Goal: Information Seeking & Learning: Learn about a topic

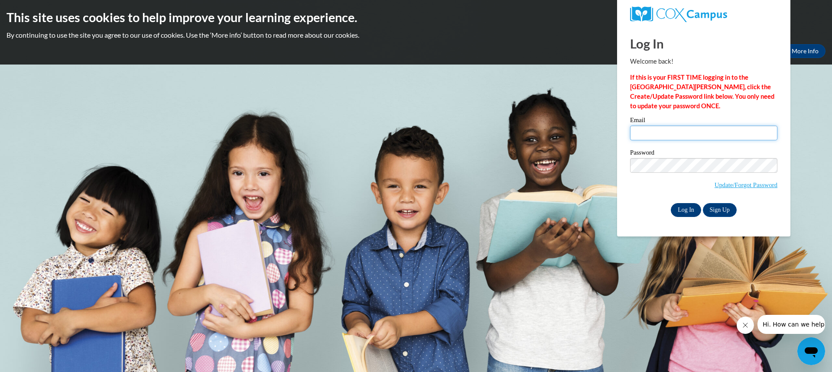
type input "dathielen@evw.k12.mn.us"
click at [682, 205] on input "Log In" at bounding box center [686, 210] width 30 height 14
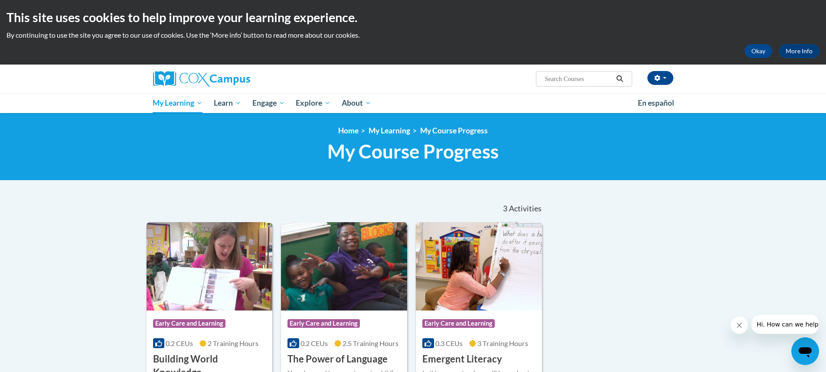
scroll to position [130, 0]
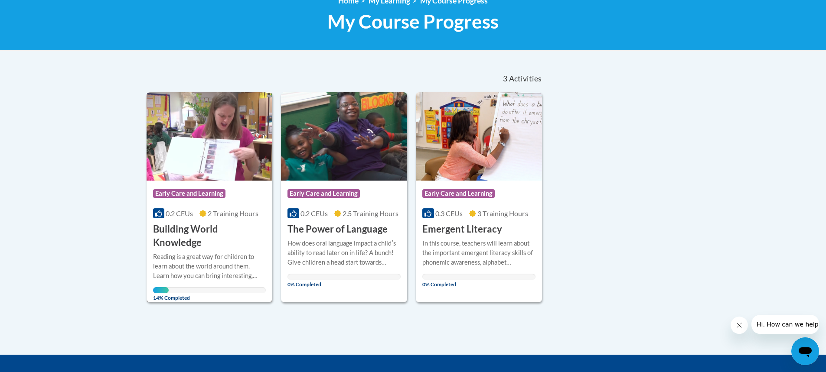
click at [178, 164] on img at bounding box center [210, 136] width 126 height 88
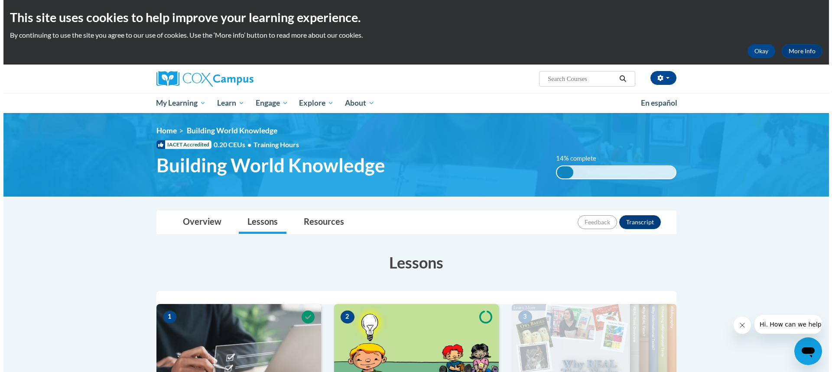
scroll to position [173, 0]
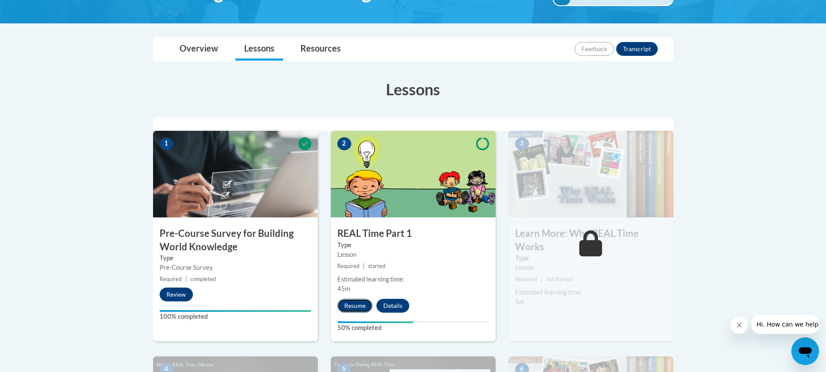
click at [365, 303] on button "Resume" at bounding box center [354, 306] width 35 height 14
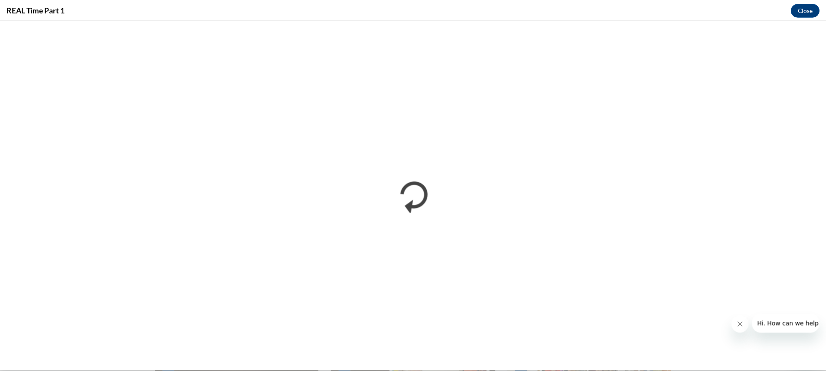
scroll to position [0, 0]
click at [804, 7] on button "Close" at bounding box center [811, 10] width 29 height 14
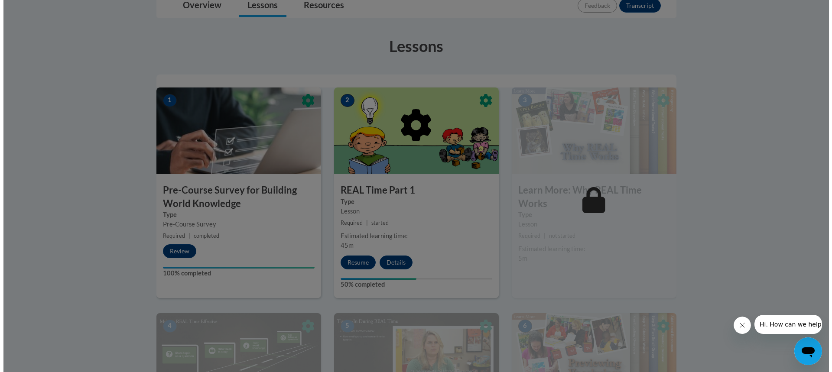
scroll to position [303, 0]
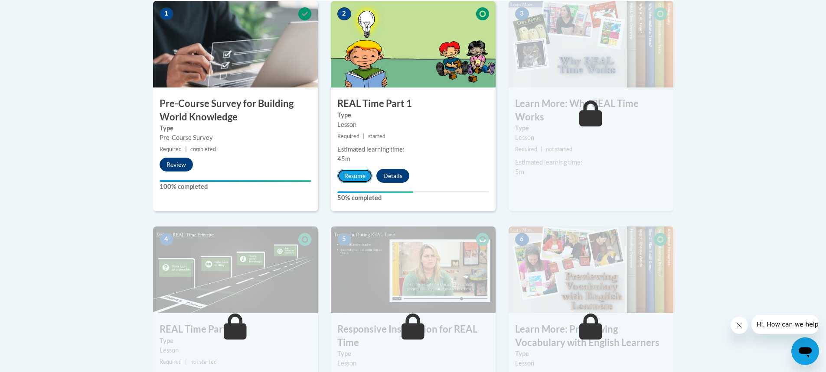
click at [360, 180] on button "Resume" at bounding box center [354, 176] width 35 height 14
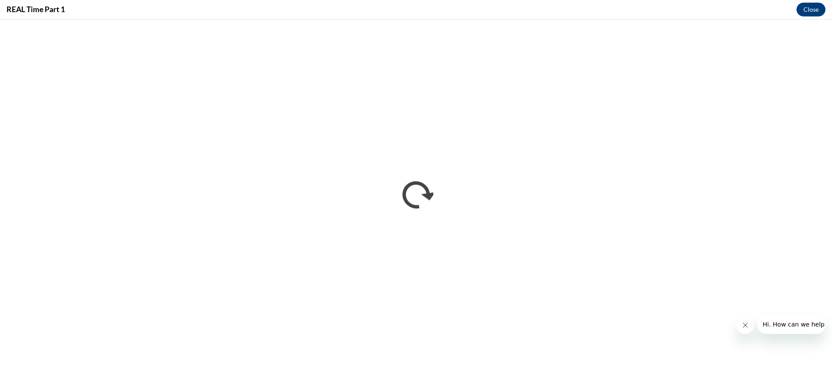
scroll to position [0, 0]
click at [749, 329] on button "Close message from company" at bounding box center [744, 325] width 17 height 17
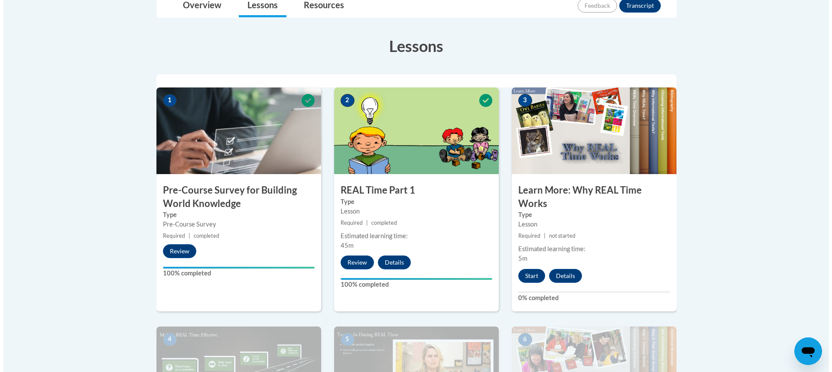
scroll to position [260, 0]
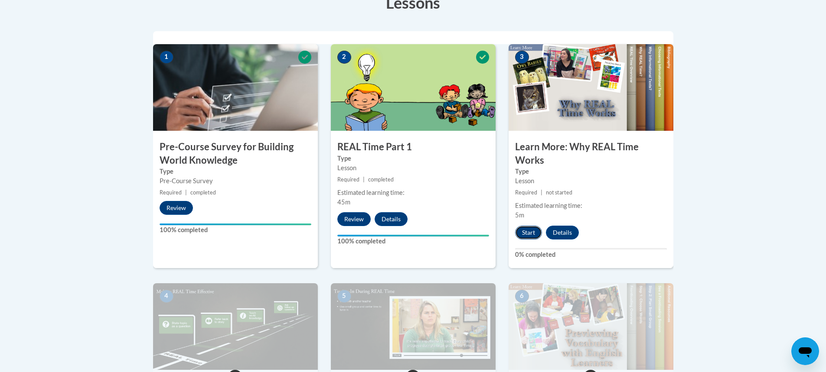
click at [521, 230] on button "Start" at bounding box center [528, 233] width 27 height 14
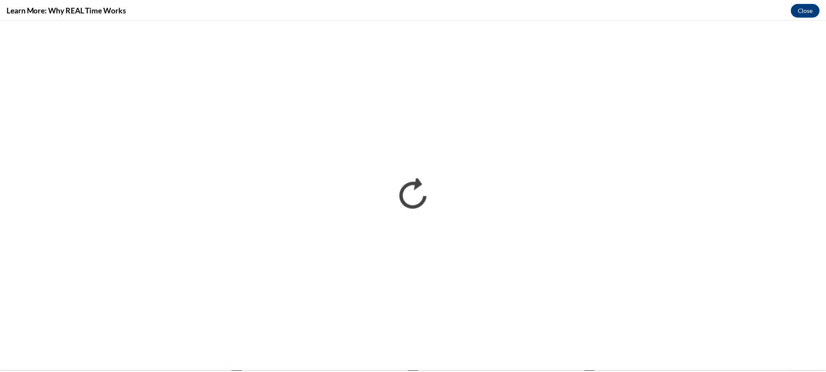
scroll to position [0, 0]
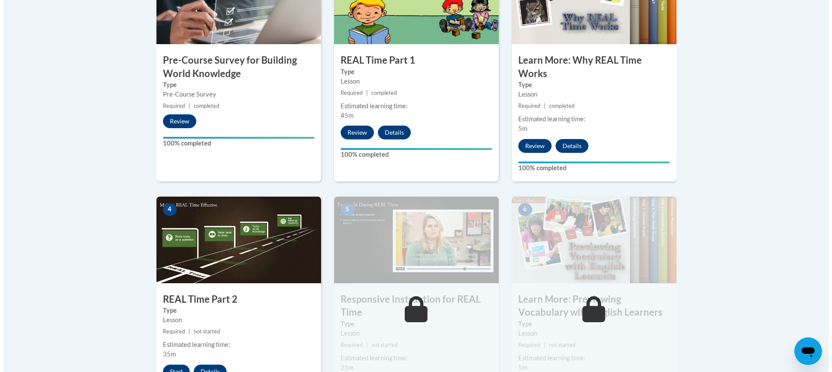
scroll to position [390, 0]
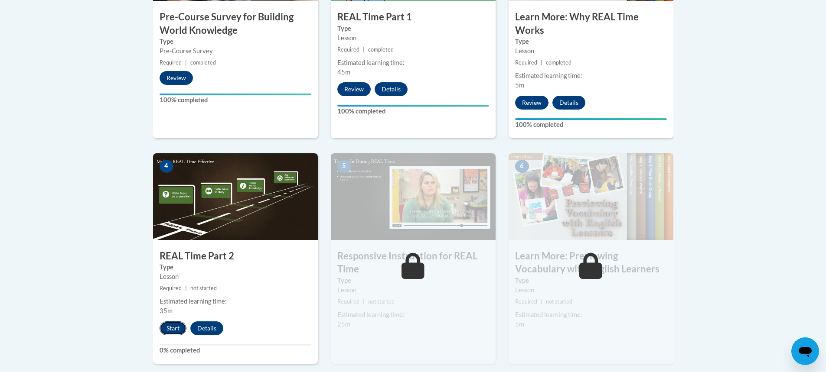
click at [176, 326] on button "Start" at bounding box center [173, 329] width 27 height 14
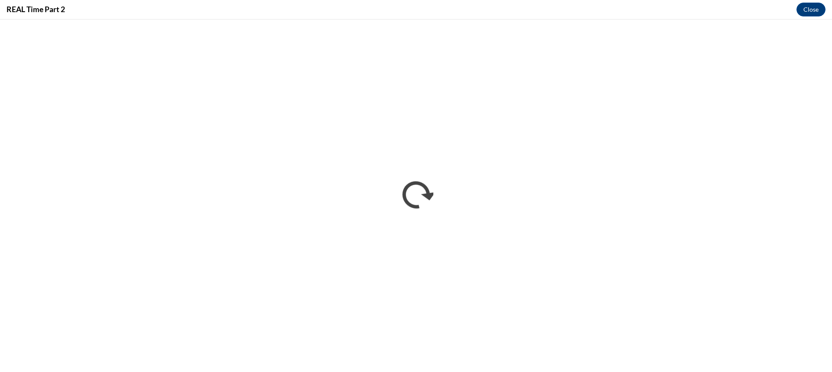
scroll to position [0, 0]
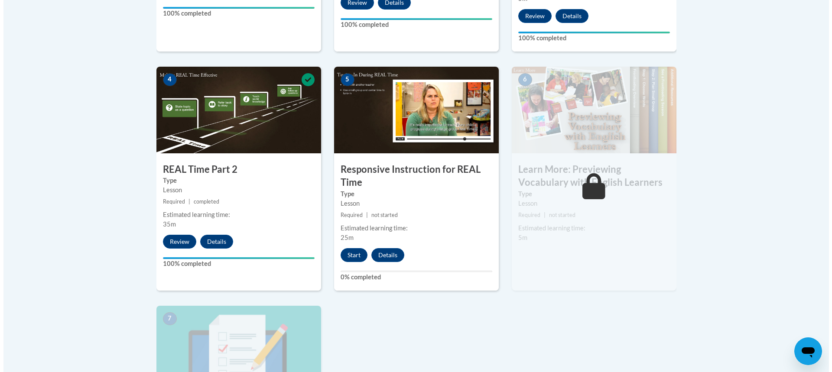
scroll to position [564, 0]
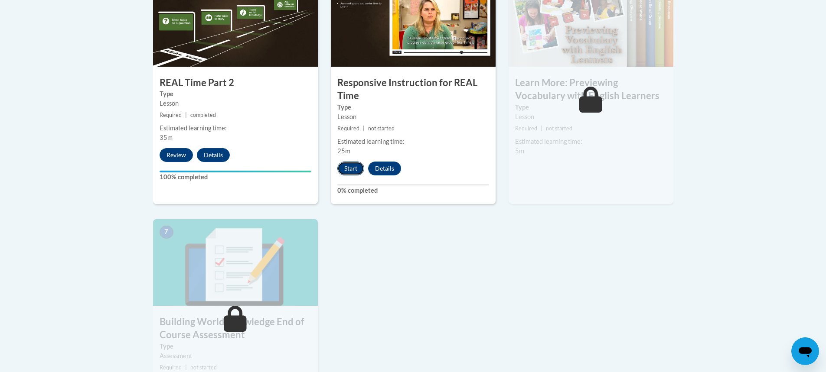
click at [346, 165] on button "Start" at bounding box center [350, 169] width 27 height 14
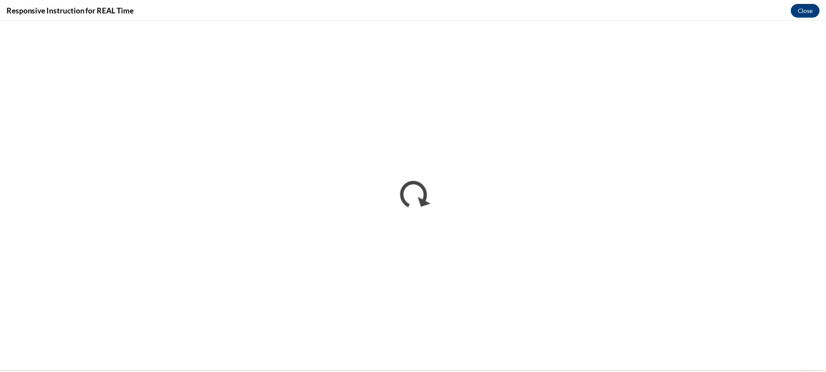
scroll to position [0, 0]
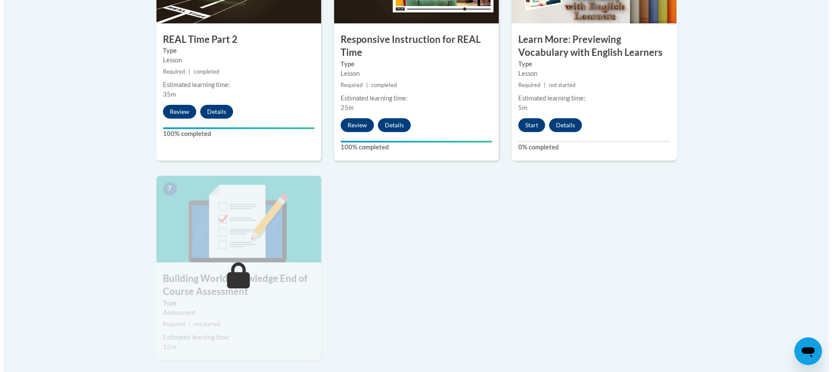
scroll to position [650, 0]
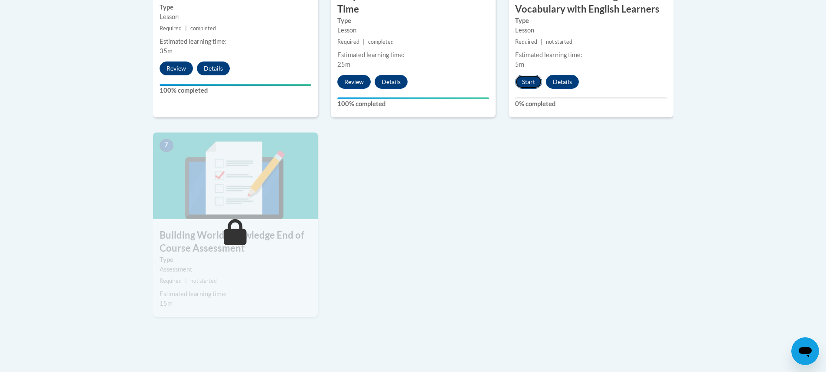
click at [527, 84] on button "Start" at bounding box center [528, 82] width 27 height 14
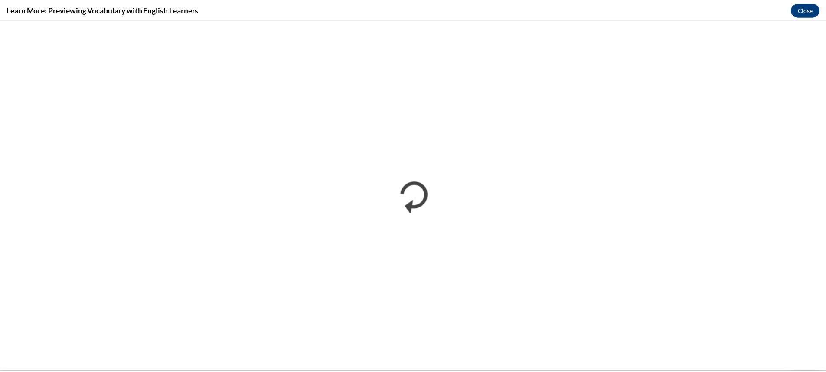
scroll to position [0, 0]
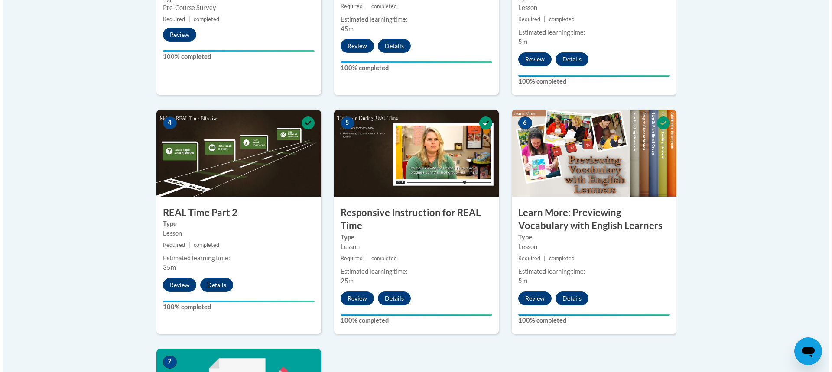
scroll to position [650, 0]
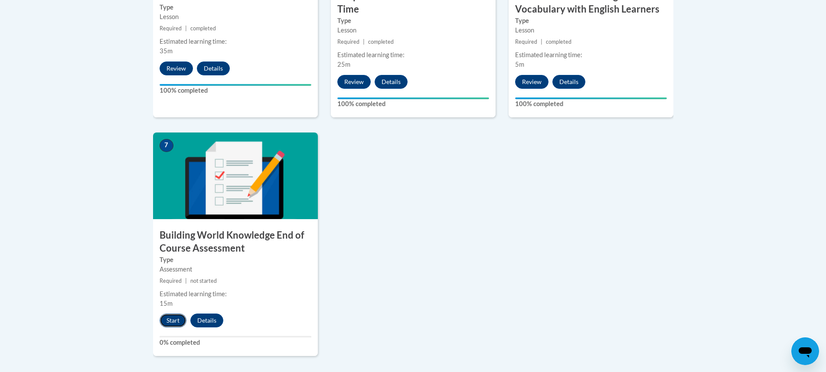
click at [168, 317] on button "Start" at bounding box center [173, 321] width 27 height 14
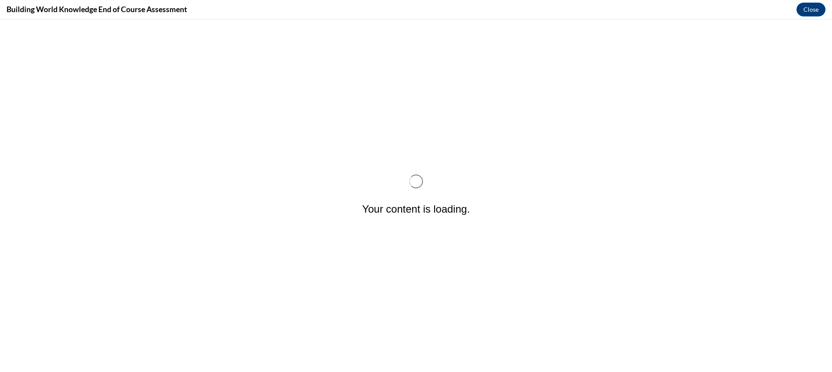
scroll to position [0, 0]
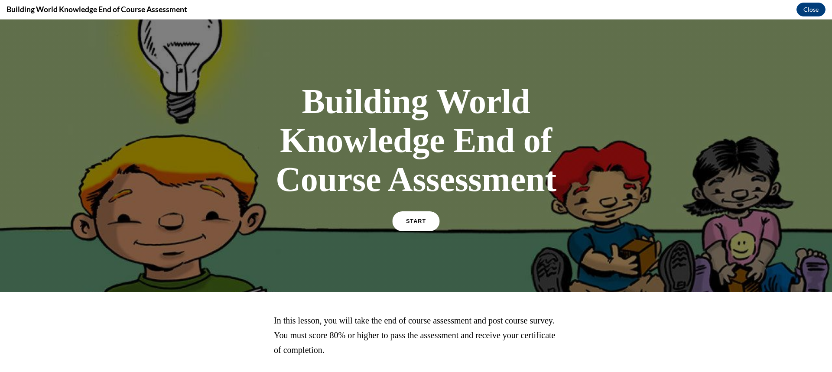
click at [411, 221] on span "START" at bounding box center [416, 221] width 20 height 7
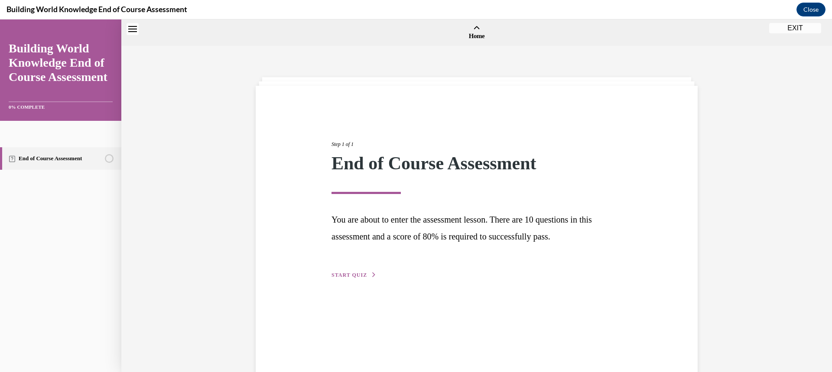
scroll to position [27, 0]
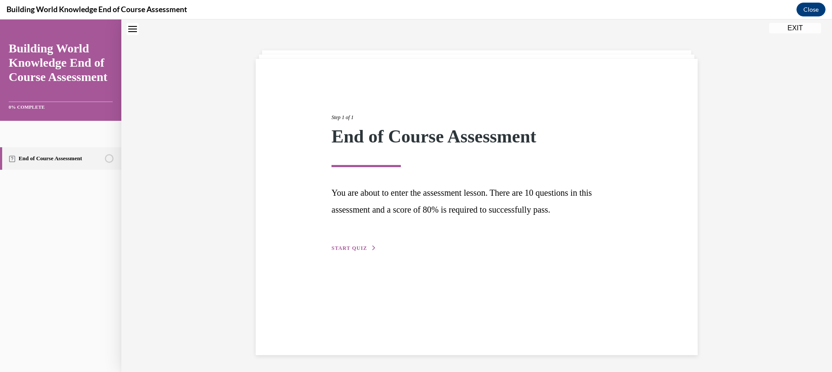
click at [332, 246] on span "START QUIZ" at bounding box center [350, 248] width 36 height 6
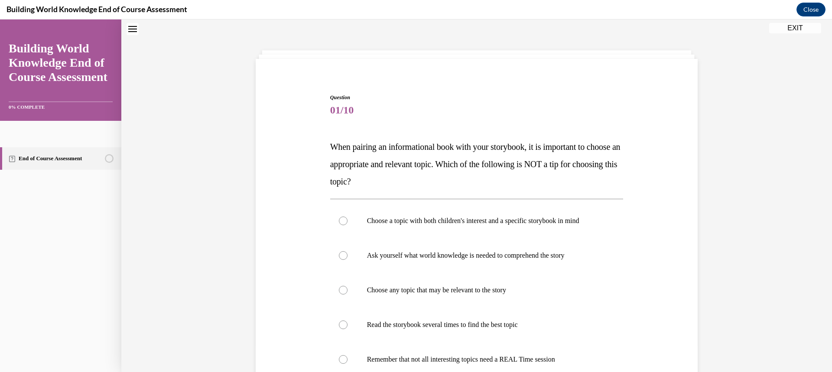
scroll to position [26, 0]
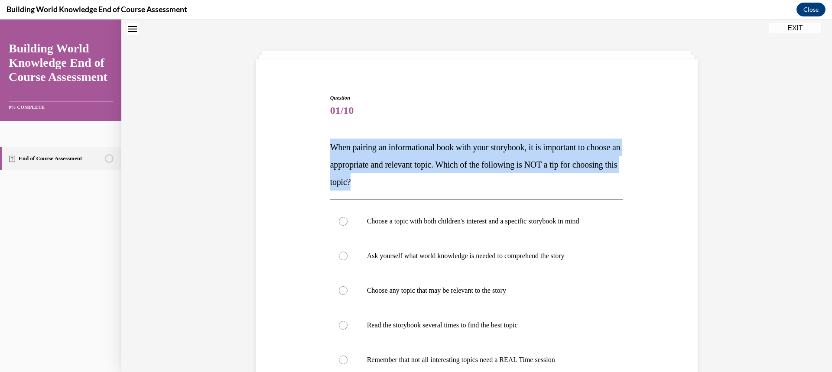
drag, startPoint x: 327, startPoint y: 147, endPoint x: 516, endPoint y: 183, distance: 192.9
click at [516, 183] on p "When pairing an informational book with your storybook, it is important to choo…" at bounding box center [476, 165] width 293 height 52
click at [463, 180] on p "When pairing an informational book with your storybook, it is important to choo…" at bounding box center [476, 165] width 293 height 52
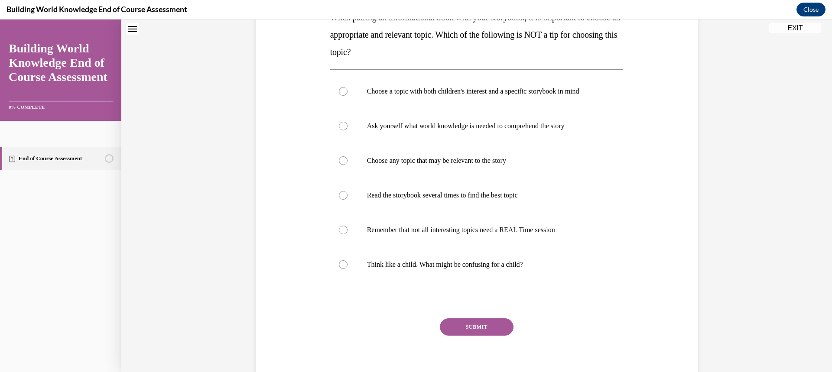
scroll to position [0, 0]
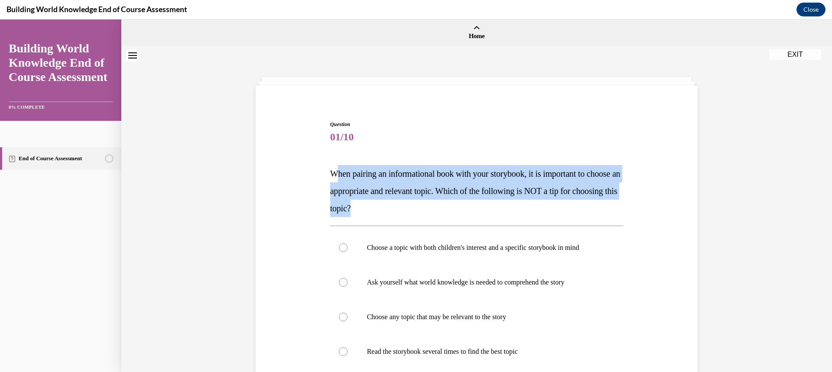
drag, startPoint x: 332, startPoint y: 174, endPoint x: 499, endPoint y: 209, distance: 170.9
click at [499, 209] on p "When pairing an informational book with your storybook, it is important to choo…" at bounding box center [476, 191] width 293 height 52
click at [341, 181] on p "When pairing an informational book with your storybook, it is important to choo…" at bounding box center [476, 191] width 293 height 52
drag, startPoint x: 327, startPoint y: 174, endPoint x: 556, endPoint y: 217, distance: 233.3
click at [556, 217] on div "Question 01/10 When pairing an informational book with your storybook, it is im…" at bounding box center [477, 327] width 298 height 439
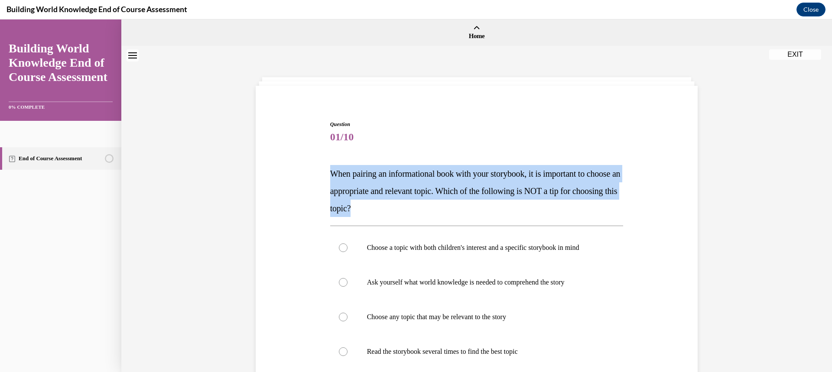
copy span "When pairing an informational book with your storybook, it is important to choo…"
click at [649, 215] on div "Question 01/10 When pairing an informational book with your storybook, it is im…" at bounding box center [477, 320] width 446 height 452
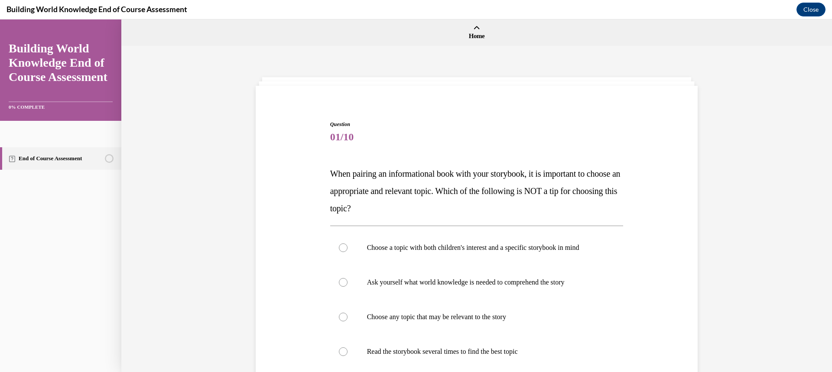
scroll to position [165, 0]
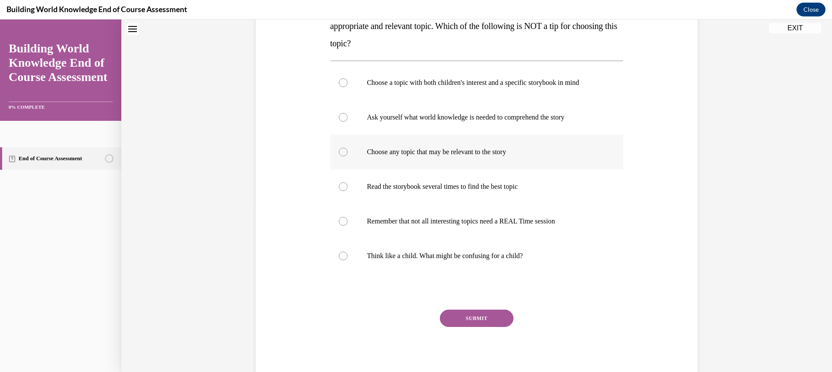
click at [340, 152] on div at bounding box center [343, 152] width 9 height 9
click at [340, 152] on input "Choose any topic that may be relevant to the story" at bounding box center [343, 152] width 9 height 9
radio input "true"
click at [474, 320] on button "SUBMIT" at bounding box center [477, 318] width 74 height 17
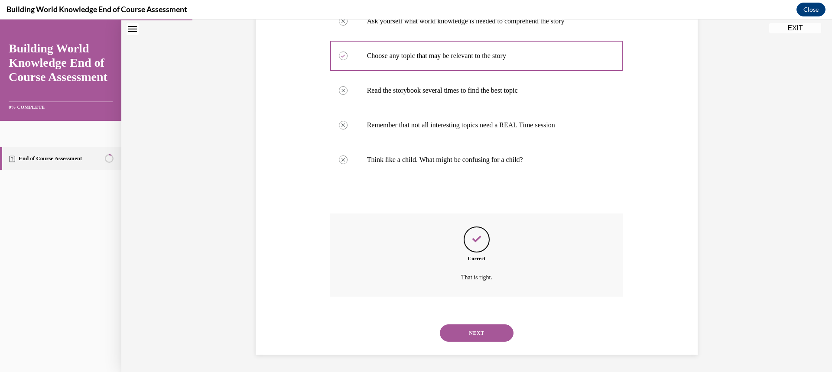
click at [454, 334] on button "NEXT" at bounding box center [477, 333] width 74 height 17
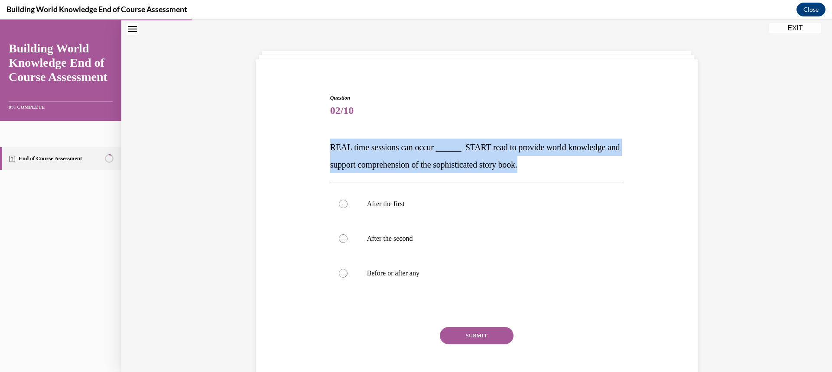
drag, startPoint x: 328, startPoint y: 148, endPoint x: 574, endPoint y: 169, distance: 246.7
click at [574, 169] on p "REAL time sessions can occur ______ START read to provide world knowledge and s…" at bounding box center [476, 156] width 293 height 35
copy span "REAL time sessions can occur ______ START read to provide world knowledge and s…"
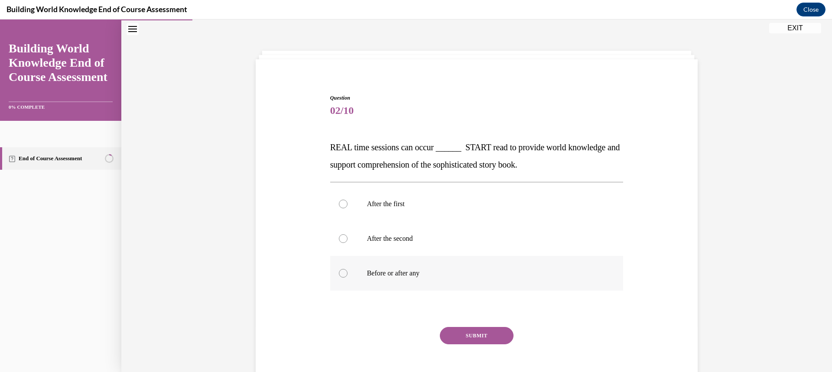
click at [339, 274] on div at bounding box center [343, 273] width 9 height 9
click at [339, 274] on input "Before or after any" at bounding box center [343, 273] width 9 height 9
radio input "true"
click at [453, 336] on button "SUBMIT" at bounding box center [477, 335] width 74 height 17
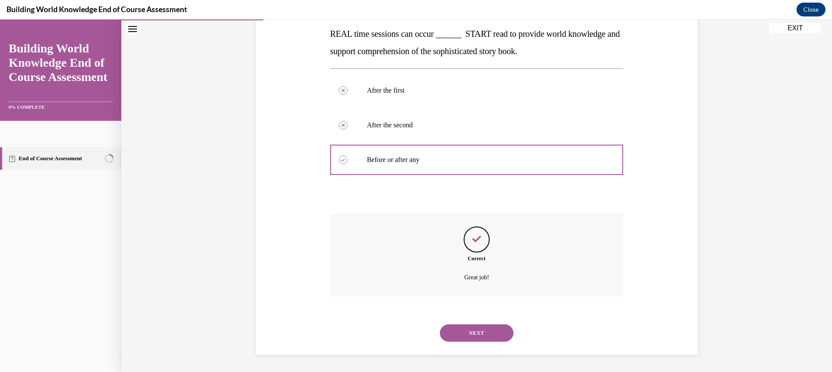
click at [456, 337] on button "NEXT" at bounding box center [477, 333] width 74 height 17
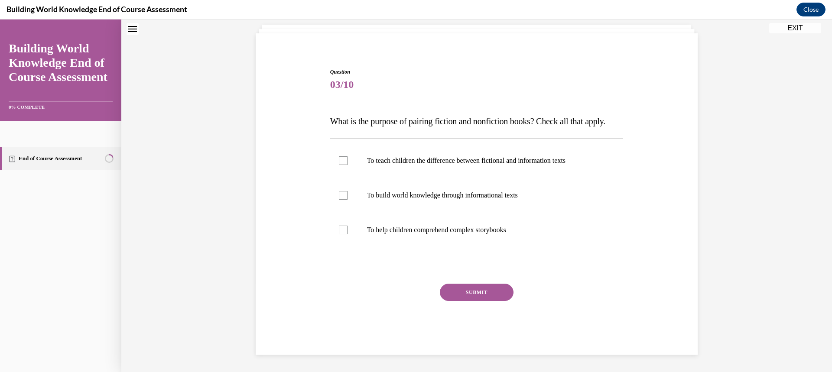
scroll to position [26, 0]
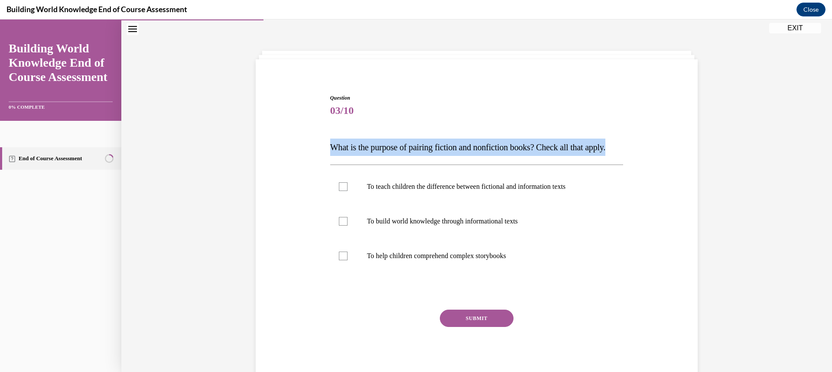
drag, startPoint x: 327, startPoint y: 147, endPoint x: 553, endPoint y: 163, distance: 226.3
click at [553, 156] on p "What is the purpose of pairing fiction and nonfiction books? Check all that app…" at bounding box center [476, 147] width 293 height 17
copy span "What is the purpose of pairing fiction and nonfiction books? Check all that app…"
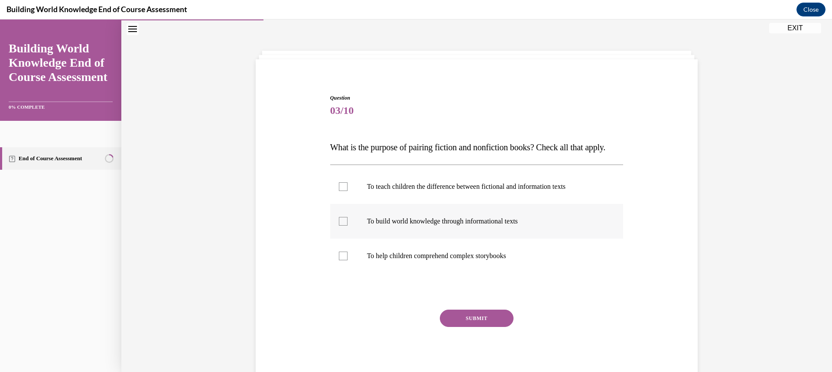
click at [339, 226] on div at bounding box center [343, 221] width 9 height 9
click at [339, 226] on input "To build world knowledge through informational texts" at bounding box center [343, 221] width 9 height 9
checkbox input "true"
click at [451, 327] on button "SUBMIT" at bounding box center [477, 318] width 74 height 17
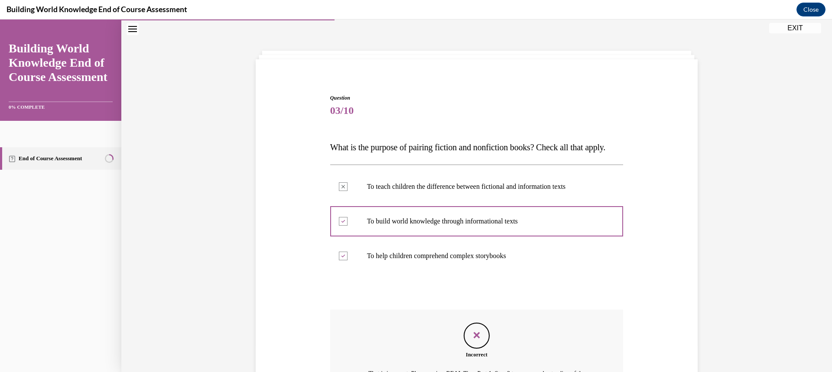
scroll to position [150, 0]
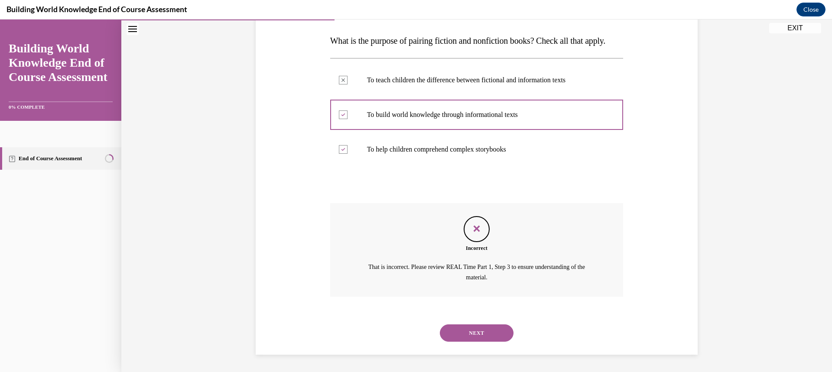
click at [475, 332] on button "NEXT" at bounding box center [477, 333] width 74 height 17
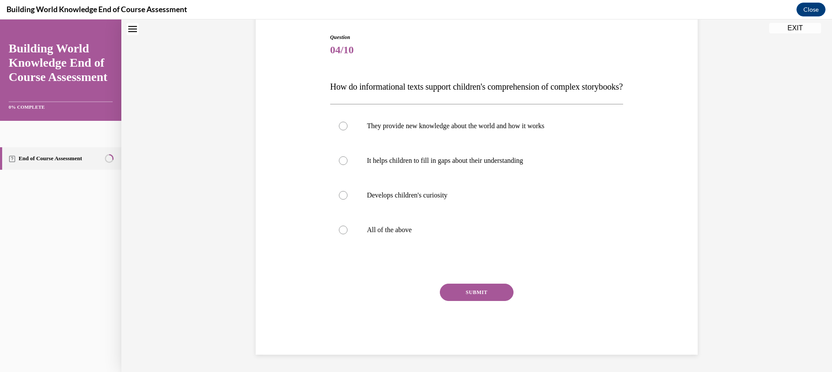
scroll to position [26, 0]
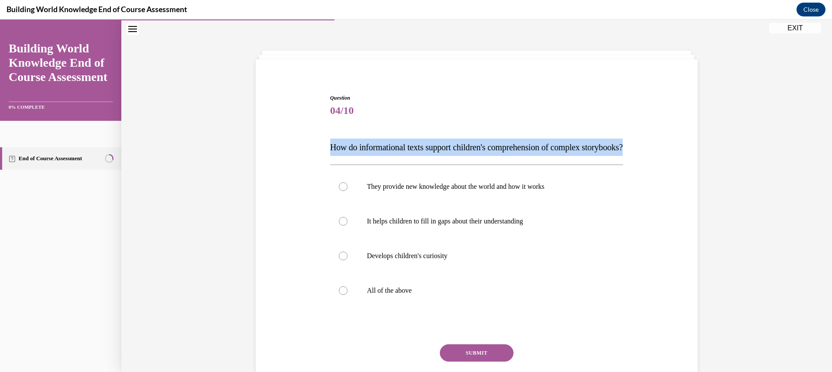
drag, startPoint x: 326, startPoint y: 150, endPoint x: 560, endPoint y: 160, distance: 235.2
click at [560, 160] on div "Question 04/10 How do informational texts support children's comprehension of c…" at bounding box center [477, 248] width 298 height 335
copy span "How do informational texts support children's comprehension of complex storyboo…"
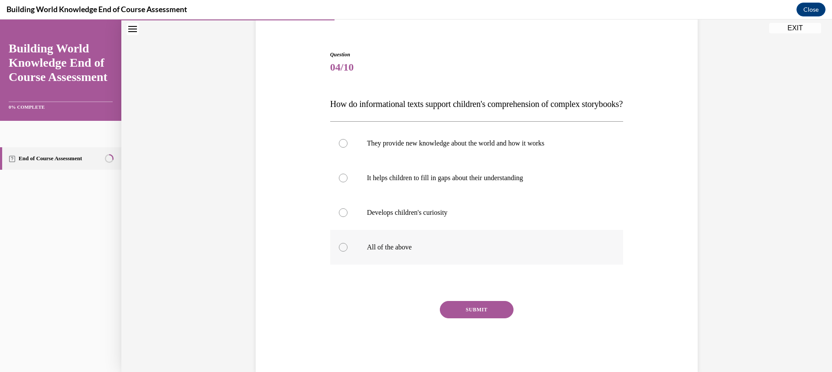
click at [339, 252] on div at bounding box center [343, 247] width 9 height 9
click at [339, 252] on input "All of the above" at bounding box center [343, 247] width 9 height 9
radio input "true"
click at [466, 319] on button "SUBMIT" at bounding box center [477, 309] width 74 height 17
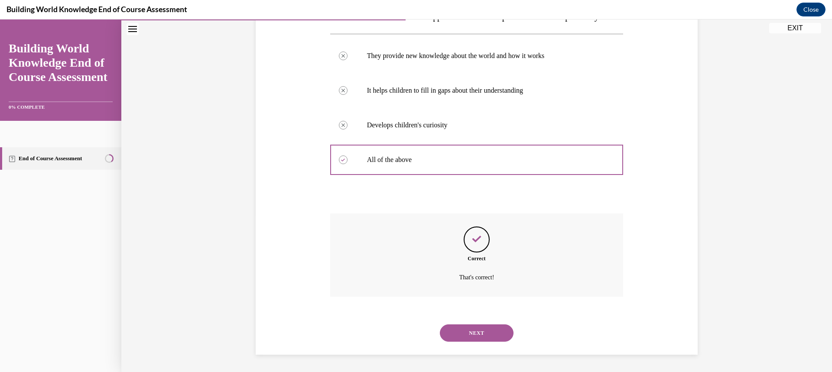
click at [492, 332] on button "NEXT" at bounding box center [477, 333] width 74 height 17
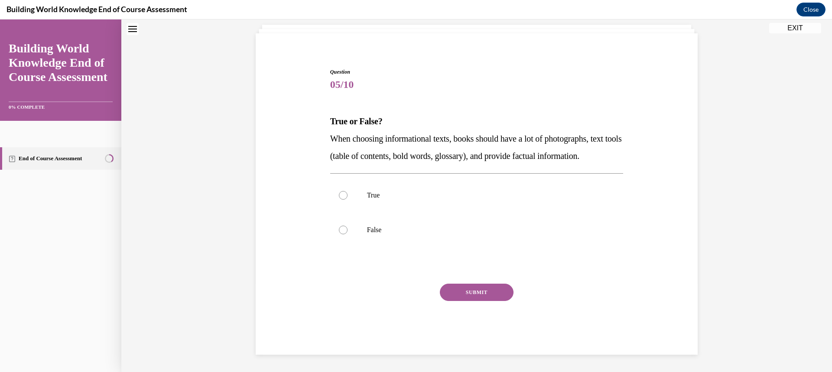
scroll to position [26, 0]
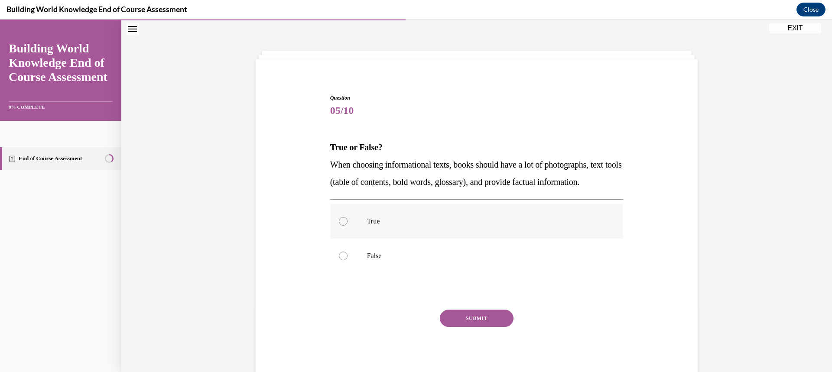
click at [339, 226] on div at bounding box center [343, 221] width 9 height 9
click at [339, 226] on input "True" at bounding box center [343, 221] width 9 height 9
radio input "true"
click at [447, 327] on button "SUBMIT" at bounding box center [477, 318] width 74 height 17
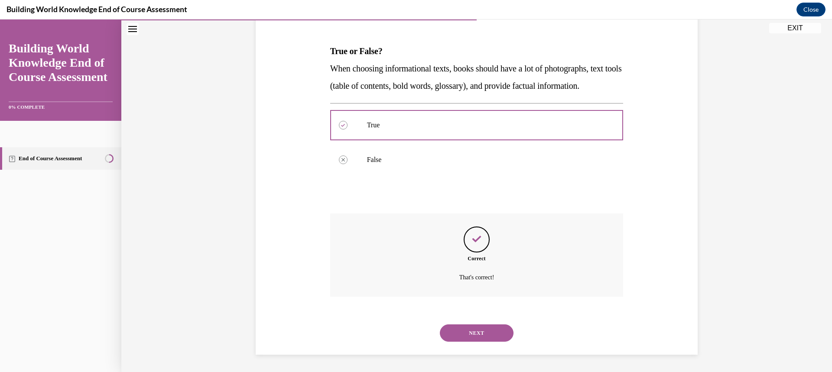
click at [479, 335] on button "NEXT" at bounding box center [477, 333] width 74 height 17
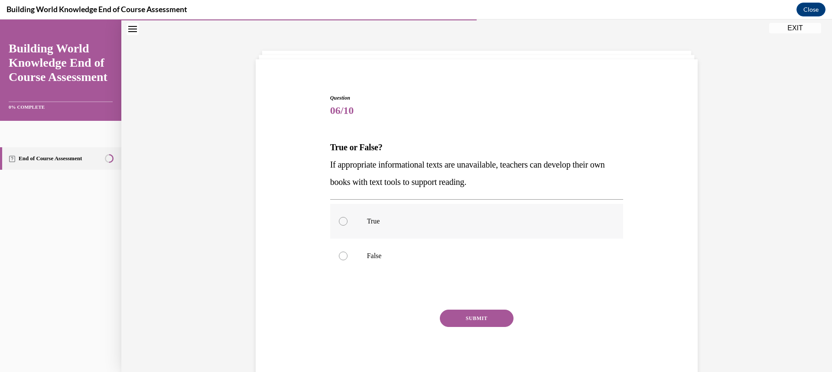
click at [339, 222] on div at bounding box center [343, 221] width 9 height 9
click at [339, 222] on input "True" at bounding box center [343, 221] width 9 height 9
radio input "true"
click at [451, 314] on button "SUBMIT" at bounding box center [477, 318] width 74 height 17
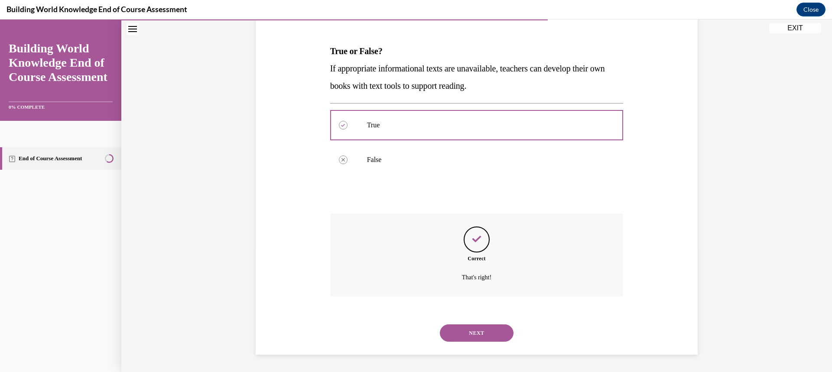
click at [486, 327] on button "NEXT" at bounding box center [477, 333] width 74 height 17
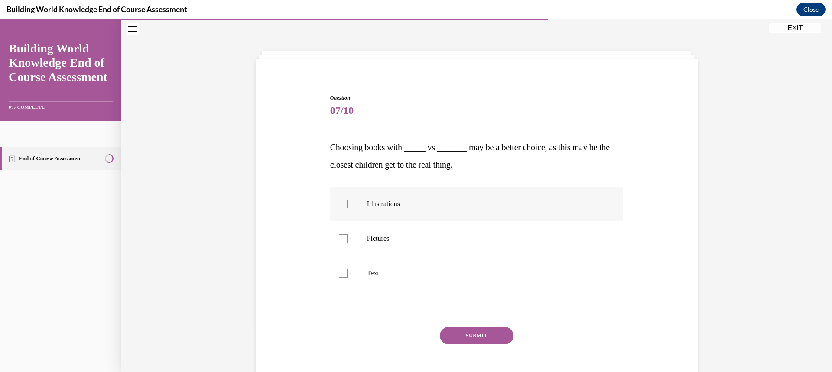
click at [339, 203] on div at bounding box center [343, 204] width 9 height 9
click at [339, 203] on input "Illustrations" at bounding box center [343, 204] width 9 height 9
checkbox input "true"
click at [339, 238] on div at bounding box center [343, 239] width 9 height 9
click at [339, 238] on input "Pictures" at bounding box center [343, 239] width 9 height 9
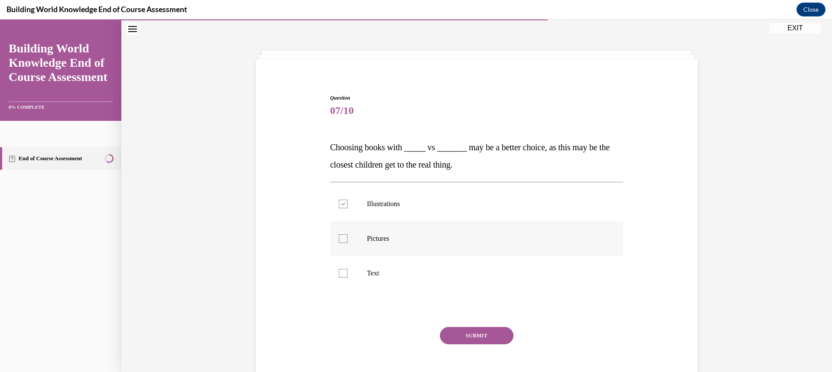
checkbox input "true"
click at [441, 335] on button "SUBMIT" at bounding box center [477, 335] width 74 height 17
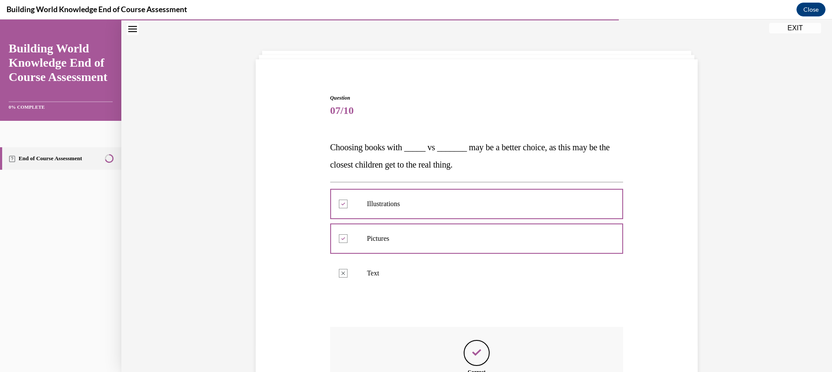
scroll to position [140, 0]
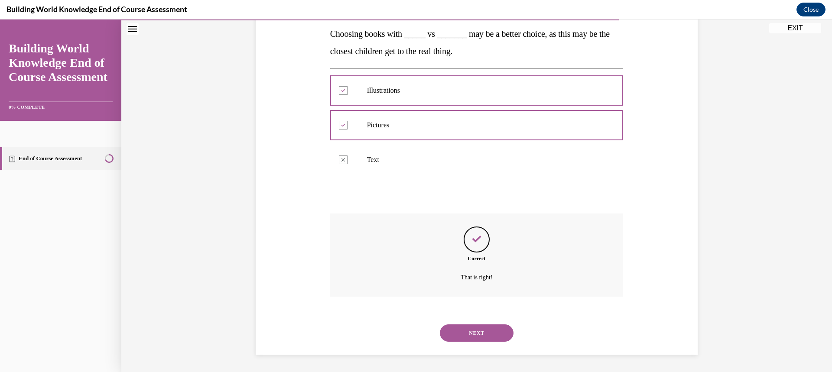
click at [495, 329] on button "NEXT" at bounding box center [477, 333] width 74 height 17
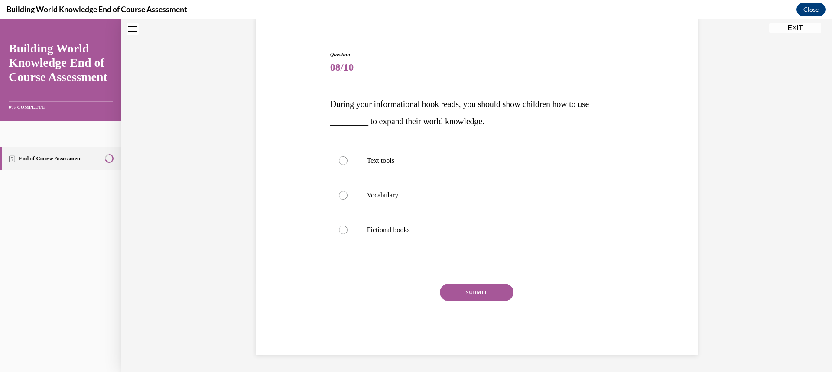
scroll to position [26, 0]
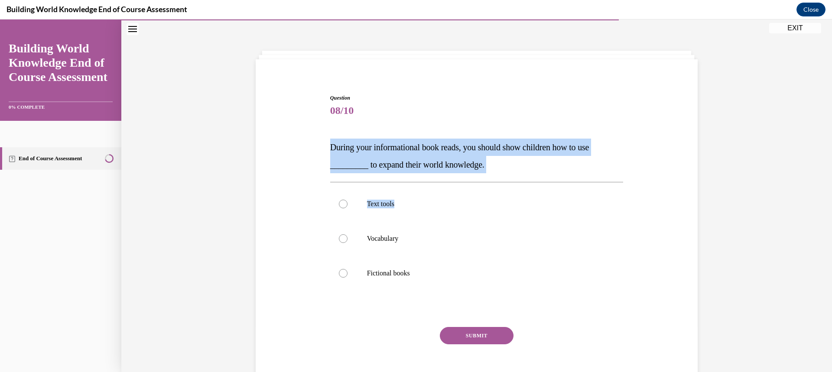
drag, startPoint x: 327, startPoint y: 148, endPoint x: 501, endPoint y: 173, distance: 176.1
click at [501, 173] on div "Question 08/10 During your informational book reads, you should show children h…" at bounding box center [476, 246] width 293 height 304
copy div "During your informational book reads, you should show children how to use _____…"
click at [284, 168] on div "Question 08/10 During your informational book reads, you should show children h…" at bounding box center [477, 233] width 446 height 330
drag, startPoint x: 491, startPoint y: 165, endPoint x: 314, endPoint y: 137, distance: 179.1
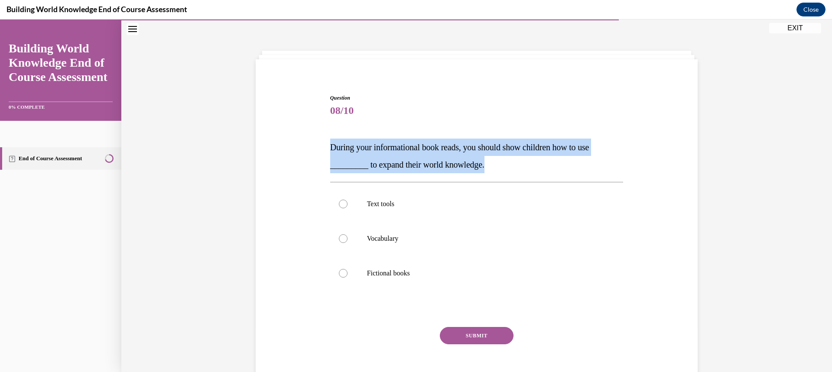
click at [314, 137] on div "Question 08/10 During your informational book reads, you should show children h…" at bounding box center [477, 233] width 446 height 330
copy span "During your informational book reads, you should show children how to use _____…"
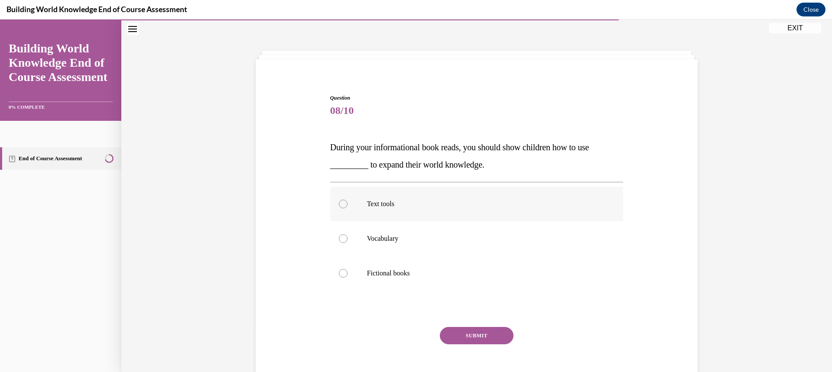
click at [335, 202] on label "Text tools" at bounding box center [476, 204] width 293 height 35
click at [339, 202] on input "Text tools" at bounding box center [343, 204] width 9 height 9
radio input "true"
click at [468, 332] on button "SUBMIT" at bounding box center [477, 335] width 74 height 17
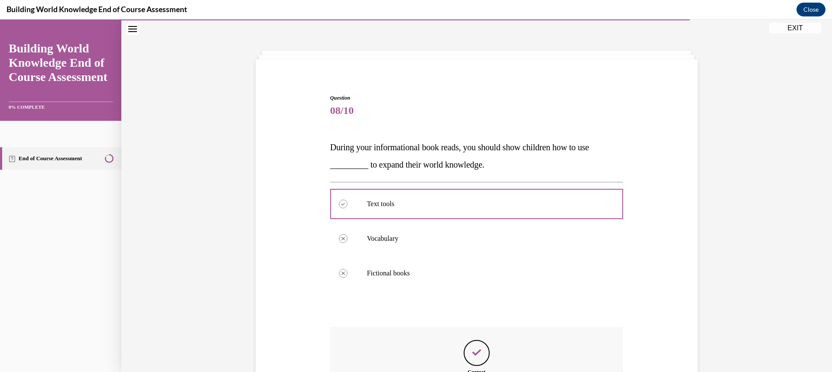
scroll to position [140, 0]
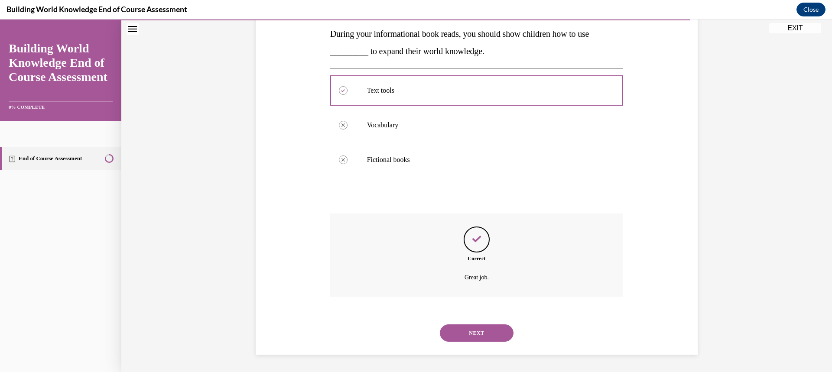
drag, startPoint x: 489, startPoint y: 330, endPoint x: 494, endPoint y: 323, distance: 8.7
click at [489, 329] on button "NEXT" at bounding box center [477, 333] width 74 height 17
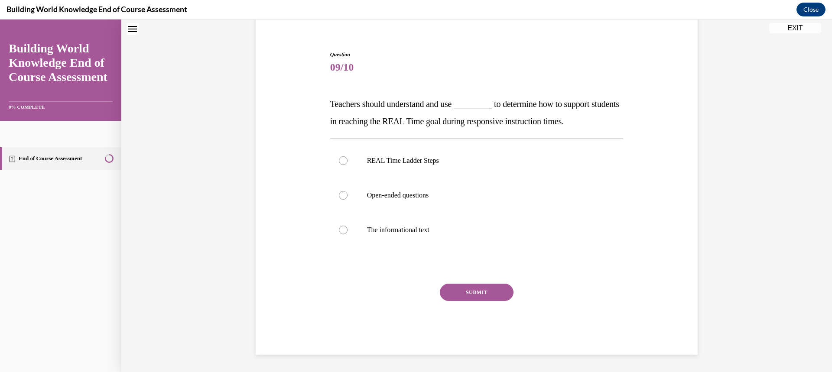
scroll to position [26, 0]
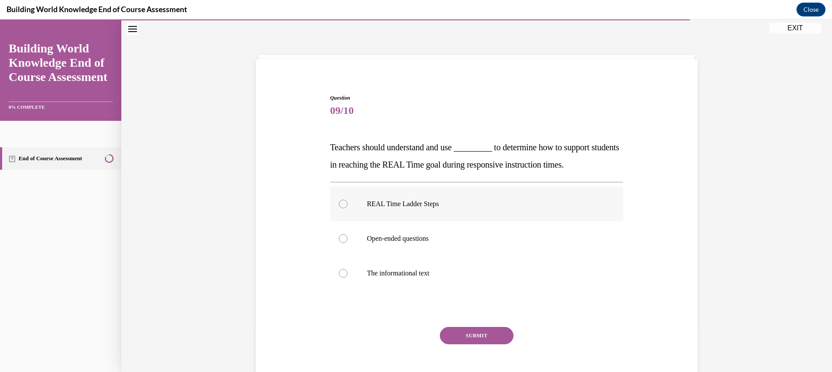
click at [339, 203] on div at bounding box center [343, 204] width 9 height 9
click at [339, 203] on input "REAL Time Ladder Steps" at bounding box center [343, 204] width 9 height 9
radio input "true"
click at [473, 332] on button "SUBMIT" at bounding box center [477, 335] width 74 height 17
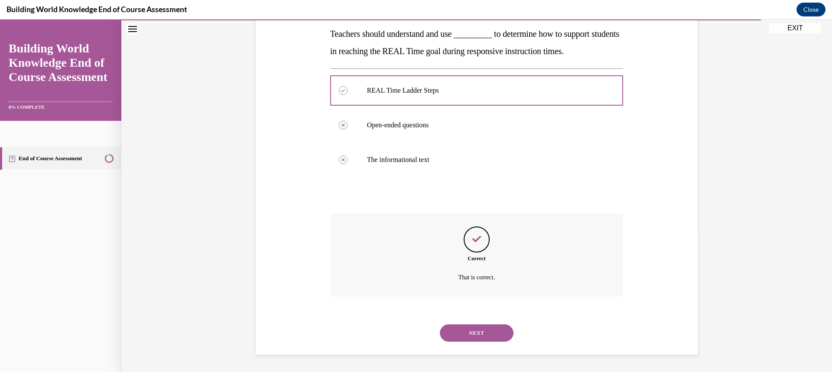
click at [497, 334] on button "NEXT" at bounding box center [477, 333] width 74 height 17
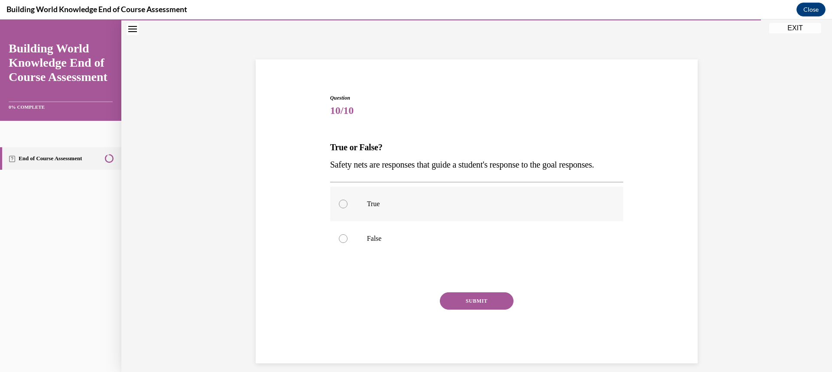
click at [339, 209] on div at bounding box center [343, 204] width 9 height 9
click at [339, 209] on input "True" at bounding box center [343, 204] width 9 height 9
radio input "true"
click at [459, 310] on button "SUBMIT" at bounding box center [477, 301] width 74 height 17
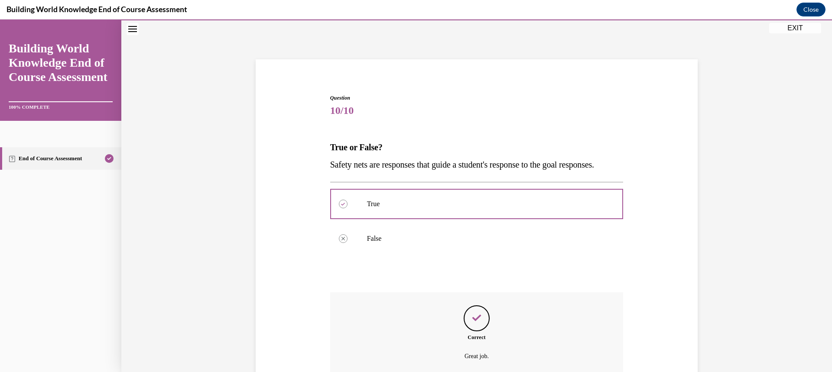
scroll to position [123, 0]
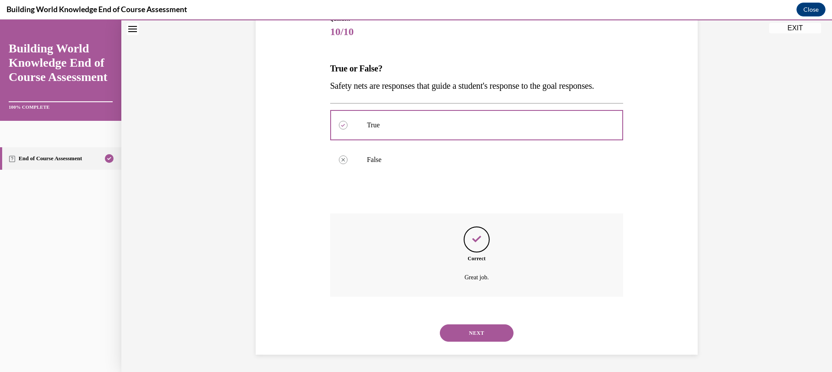
click at [487, 326] on button "NEXT" at bounding box center [477, 333] width 74 height 17
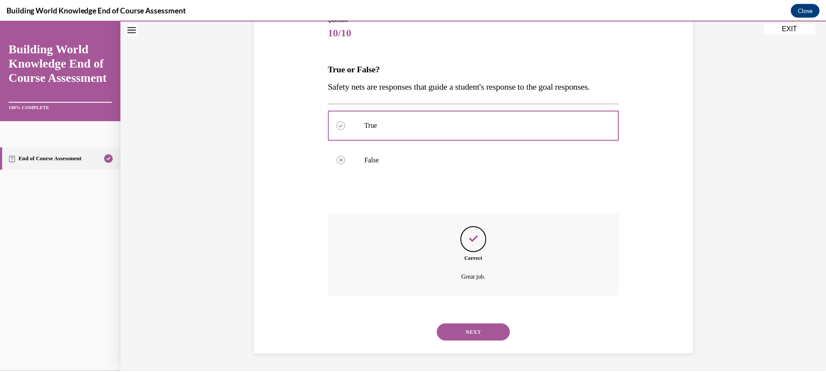
scroll to position [91, 0]
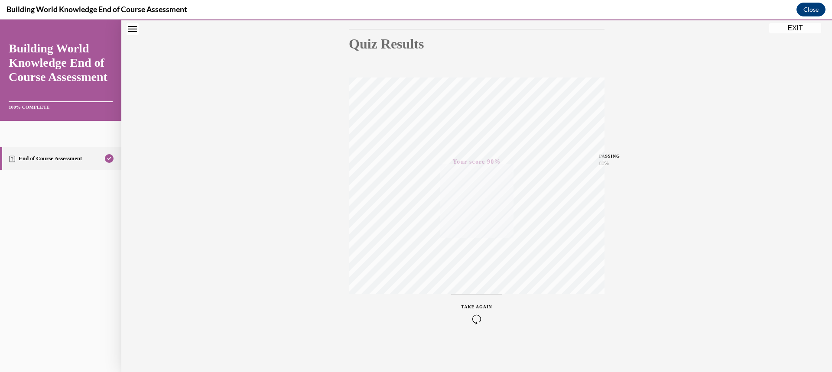
click at [785, 28] on button "EXIT" at bounding box center [795, 28] width 52 height 10
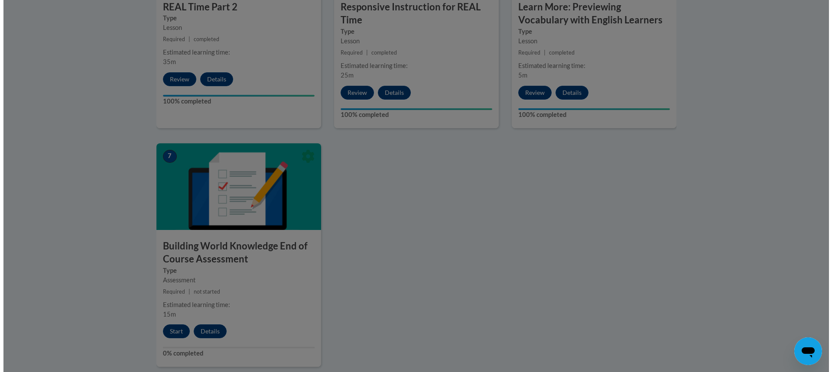
scroll to position [336, 0]
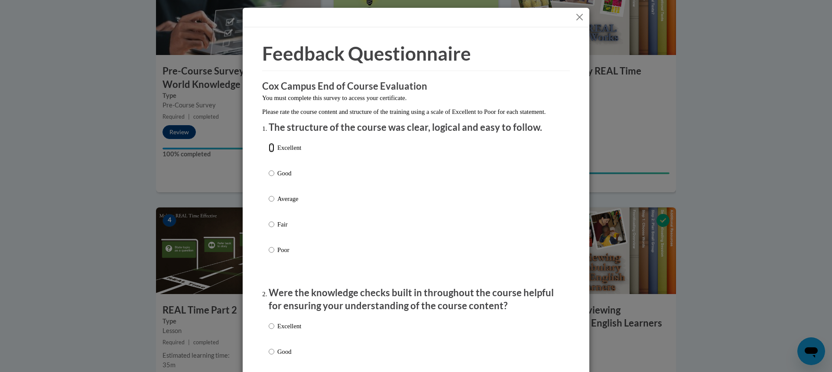
click at [269, 153] on input "Excellent" at bounding box center [272, 148] width 6 height 10
radio input "true"
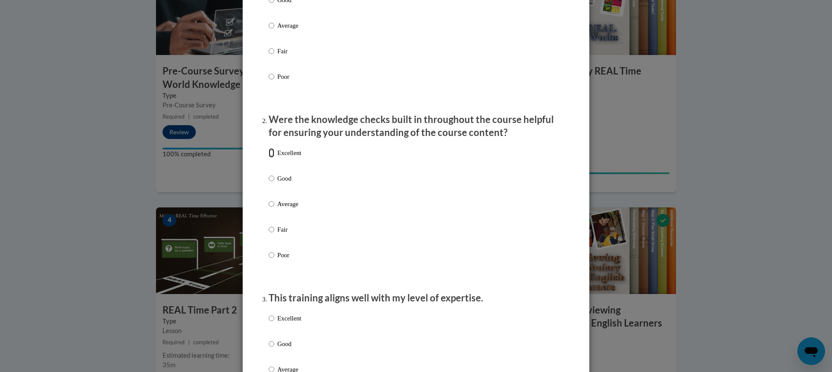
click at [269, 158] on input "Excellent" at bounding box center [272, 153] width 6 height 10
radio input "true"
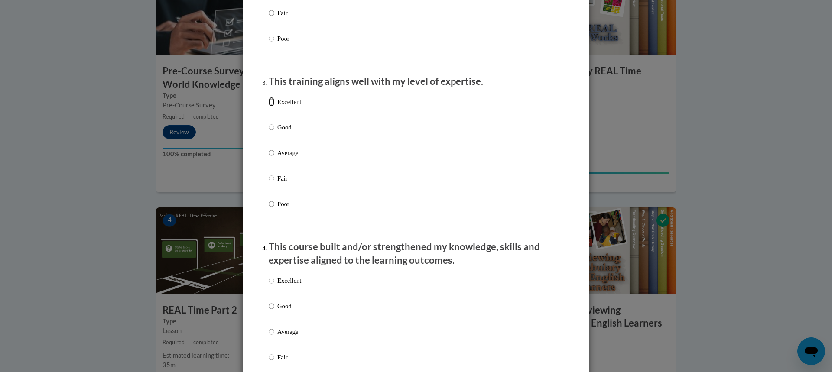
click at [270, 107] on input "Excellent" at bounding box center [272, 102] width 6 height 10
radio input "true"
click at [269, 286] on input "Excellent" at bounding box center [272, 281] width 6 height 10
radio input "true"
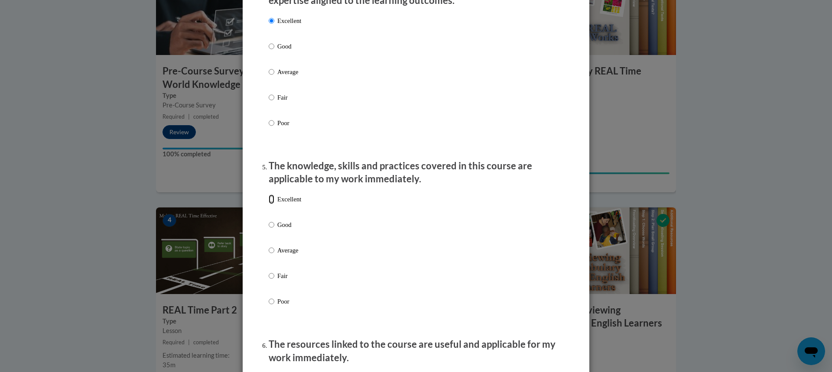
click at [270, 204] on input "Excellent" at bounding box center [272, 200] width 6 height 10
radio input "true"
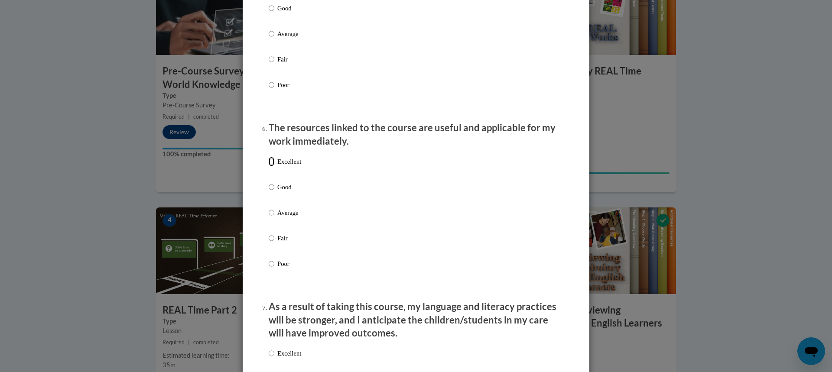
click at [269, 166] on input "Excellent" at bounding box center [272, 162] width 6 height 10
radio input "true"
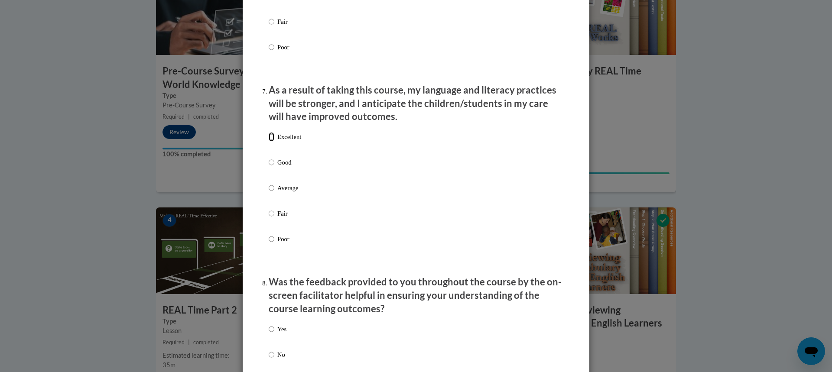
click at [269, 142] on input "Excellent" at bounding box center [272, 137] width 6 height 10
radio input "true"
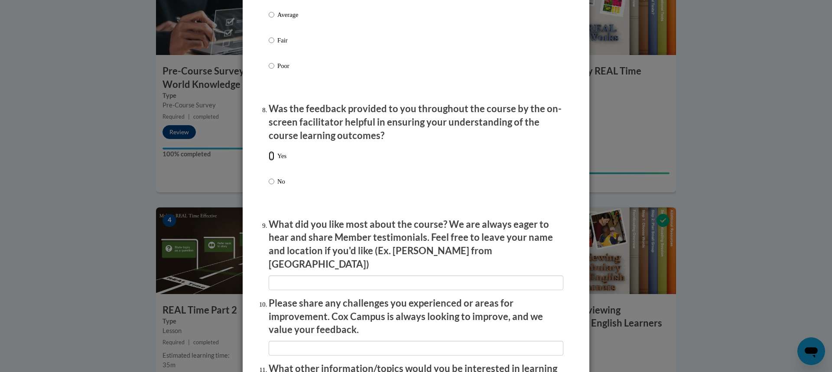
click at [271, 161] on input "Yes" at bounding box center [272, 156] width 6 height 10
radio input "true"
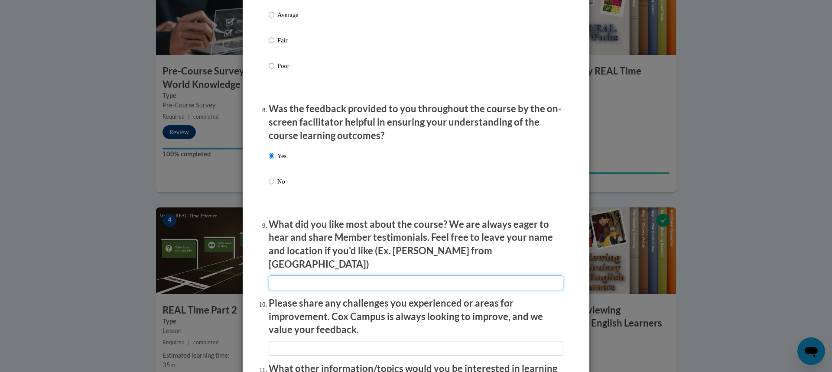
click at [352, 280] on input "textbox" at bounding box center [416, 283] width 295 height 15
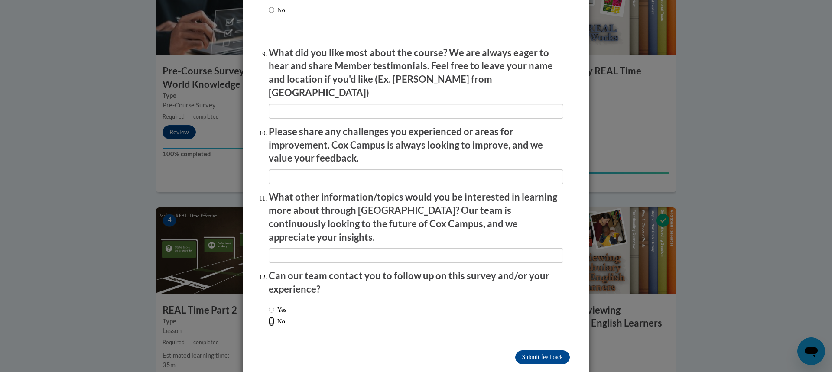
click at [269, 317] on input "No" at bounding box center [272, 322] width 6 height 10
radio input "true"
click at [537, 351] on input "Submit feedback" at bounding box center [542, 358] width 55 height 14
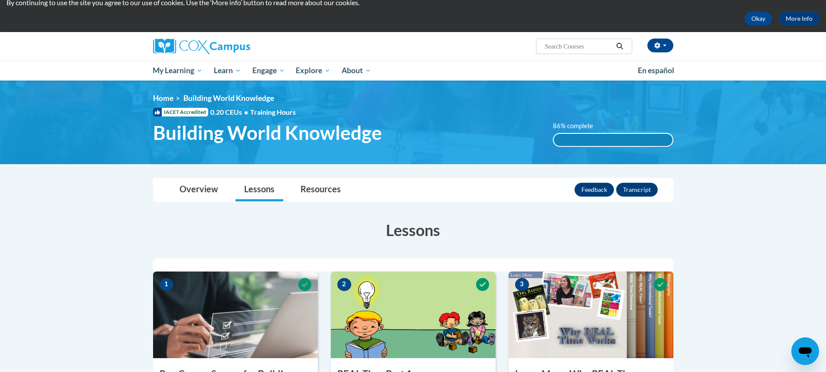
scroll to position [0, 0]
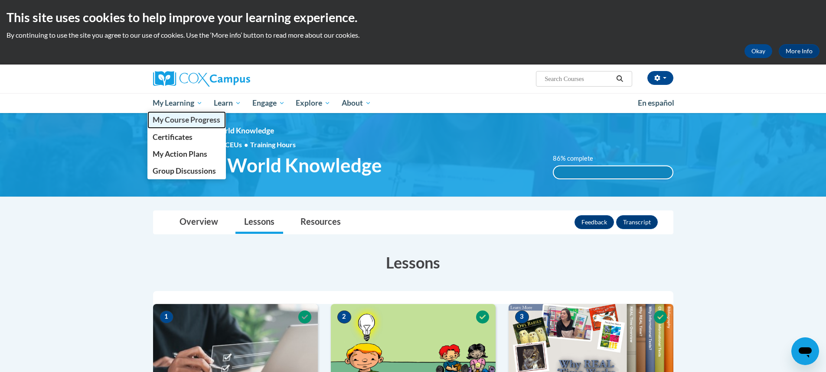
click at [177, 120] on span "My Course Progress" at bounding box center [187, 119] width 68 height 9
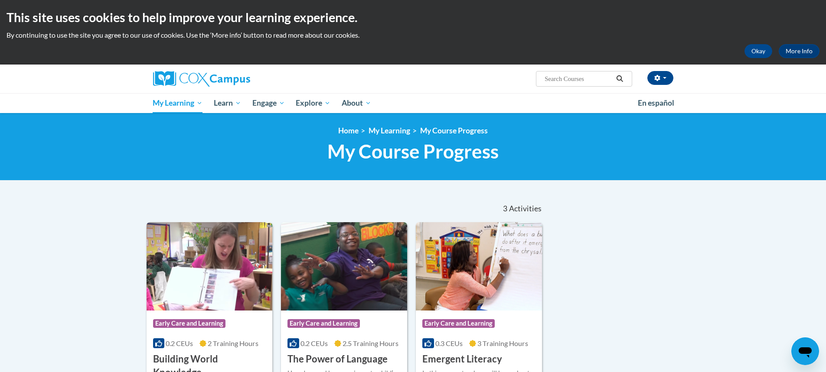
scroll to position [130, 0]
